Goal: Information Seeking & Learning: Get advice/opinions

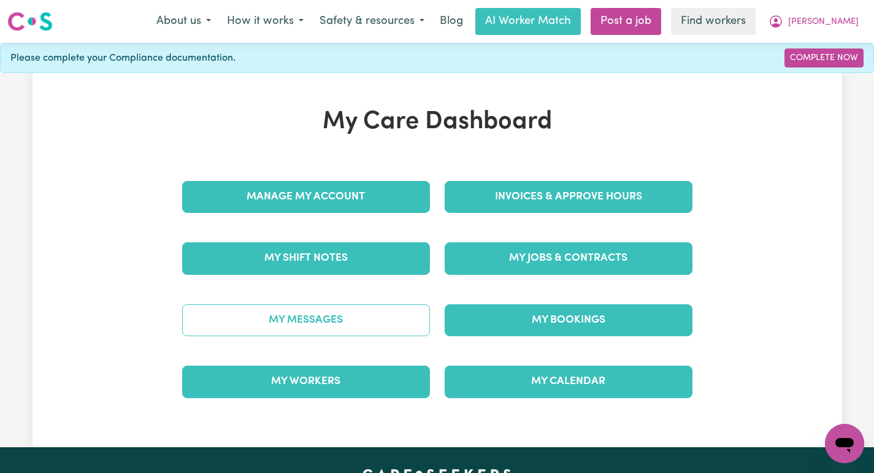
click at [371, 309] on link "My Messages" at bounding box center [306, 320] width 248 height 32
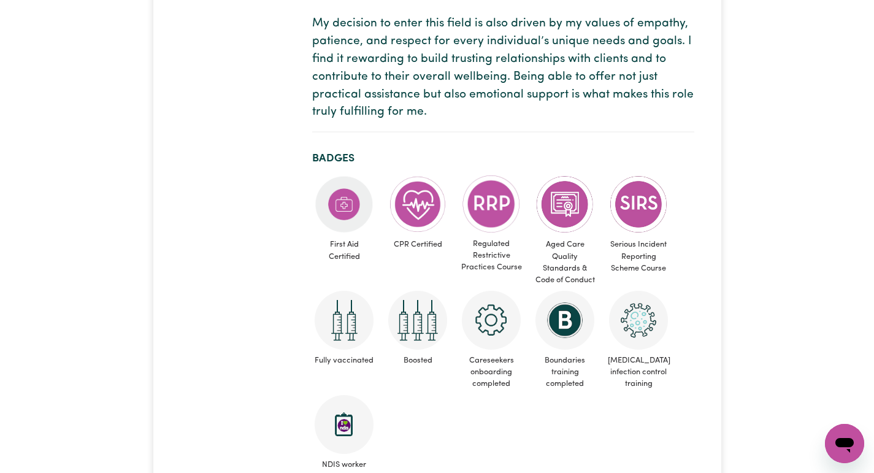
scroll to position [225, 0]
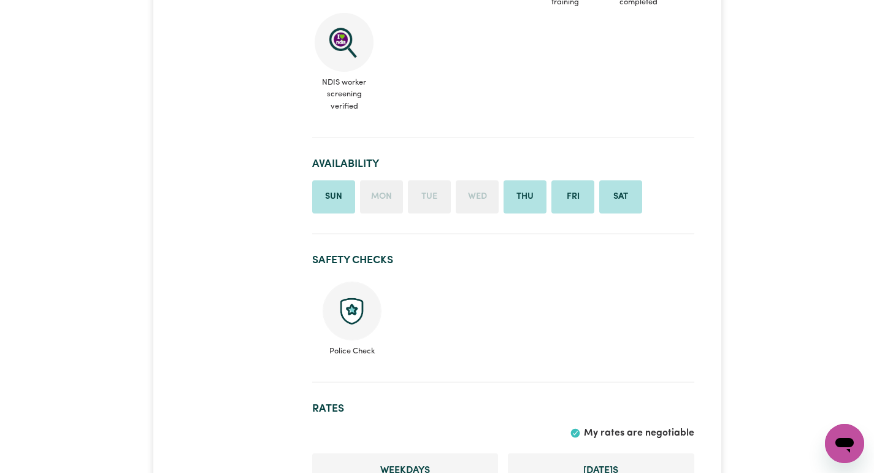
scroll to position [880, 0]
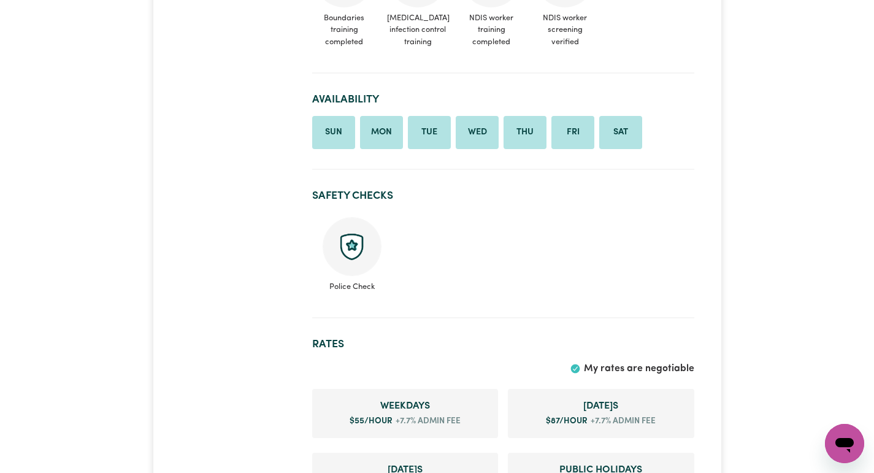
scroll to position [904, 0]
